Goal: Browse casually

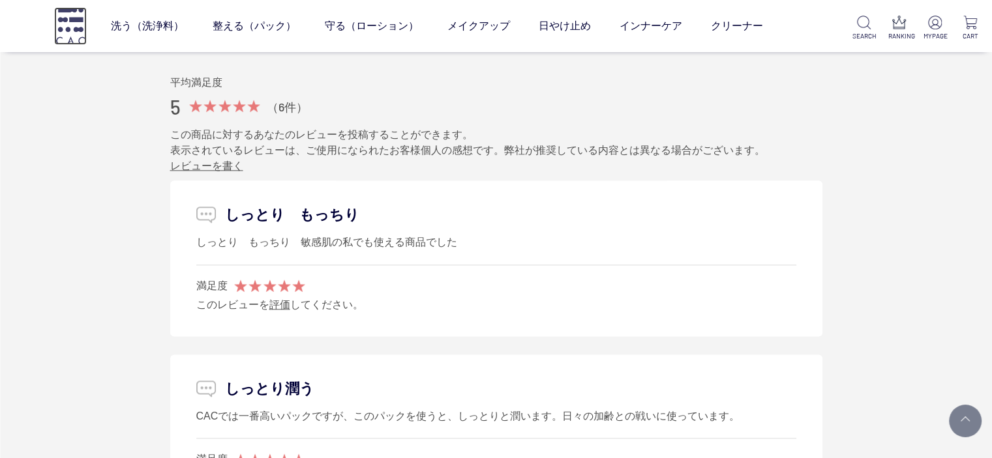
click at [70, 18] on img at bounding box center [70, 25] width 33 height 37
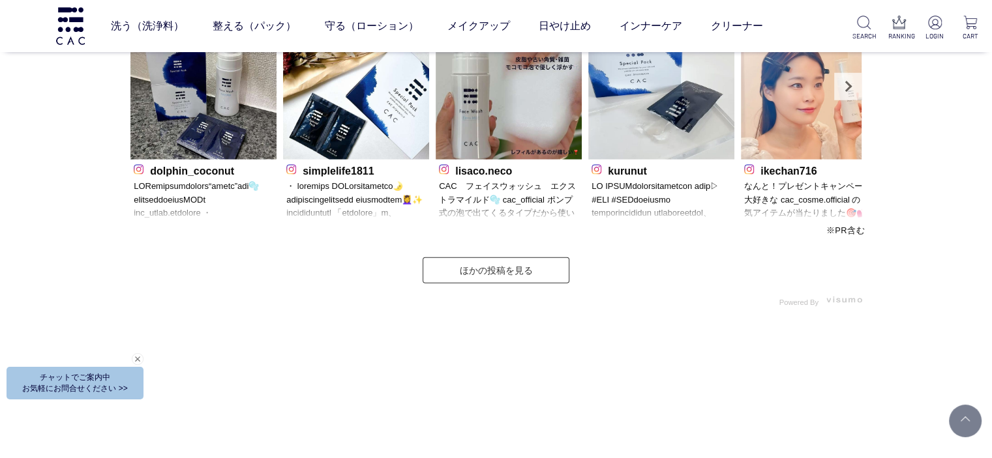
scroll to position [3587, 0]
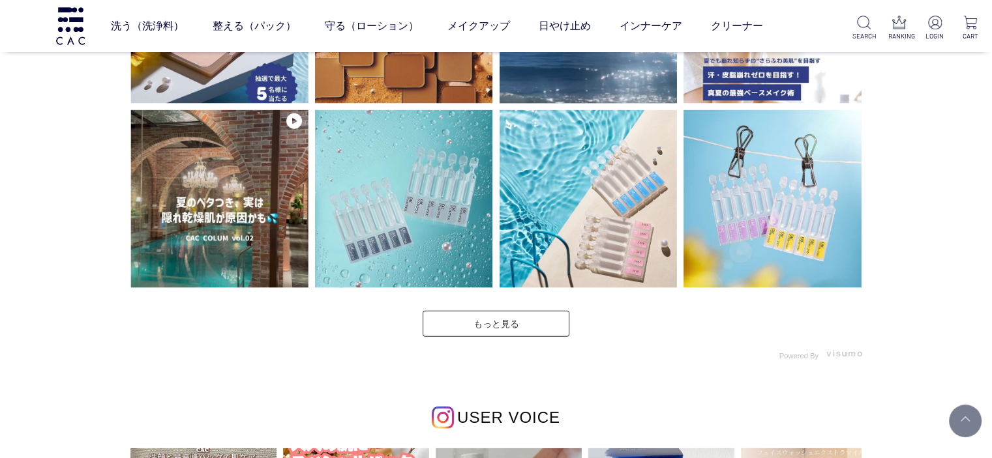
scroll to position [3391, 0]
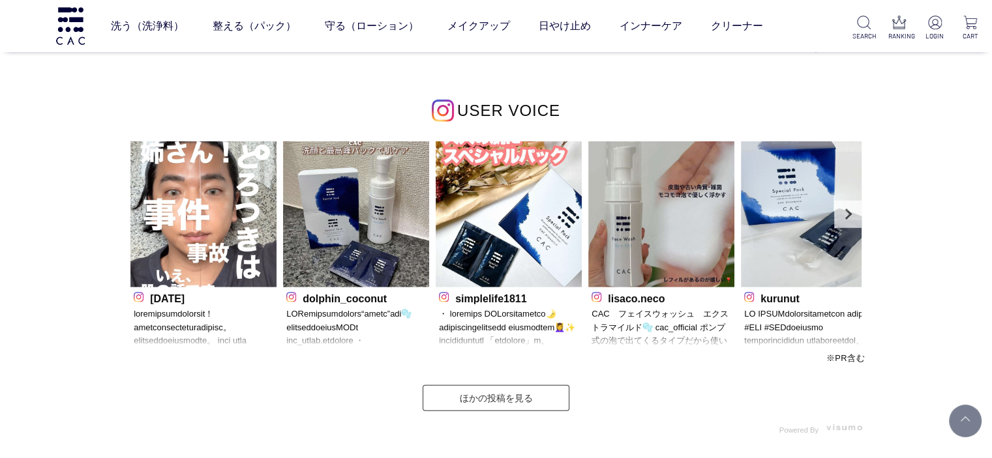
scroll to position [3521, 0]
